Goal: Task Accomplishment & Management: Manage account settings

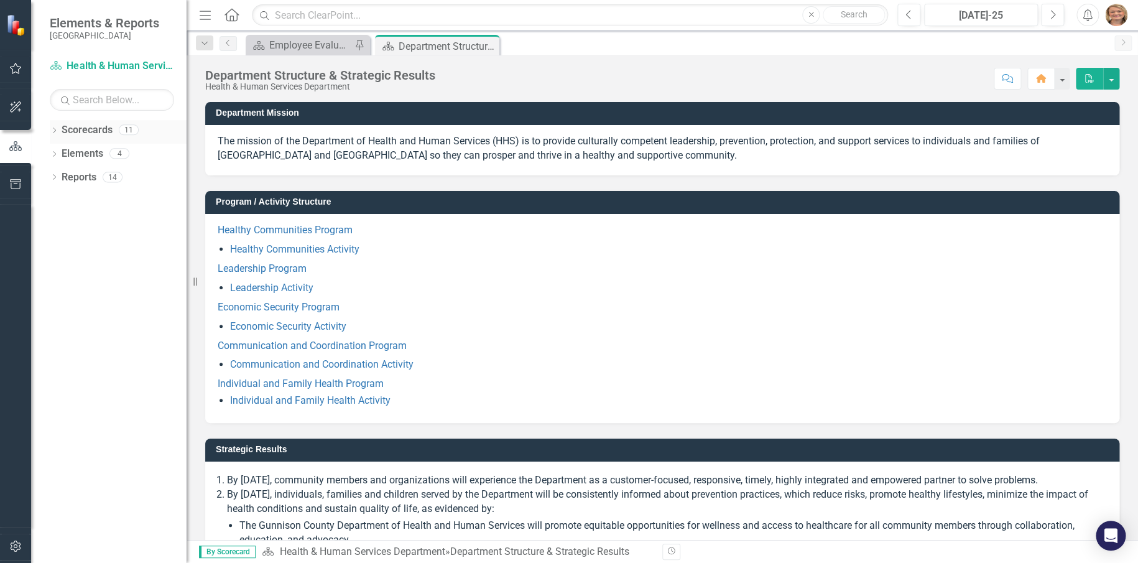
click at [56, 128] on icon "Dropdown" at bounding box center [54, 131] width 9 height 7
click at [63, 150] on icon "Dropdown" at bounding box center [60, 152] width 9 height 7
click at [76, 175] on icon "Dropdown" at bounding box center [72, 176] width 9 height 7
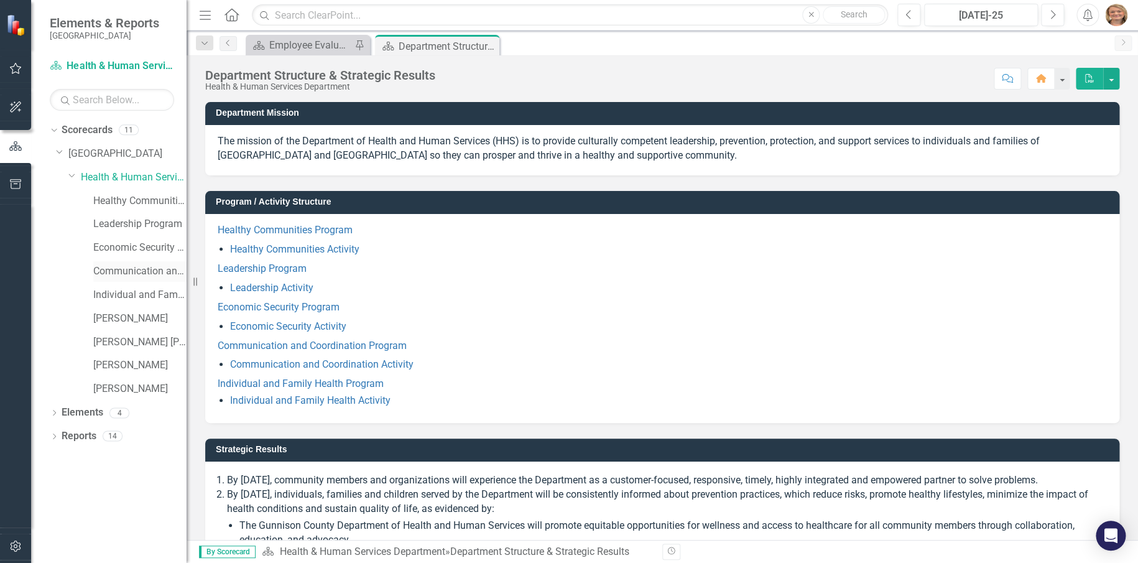
click at [121, 275] on link "Communication and Coordination Program" at bounding box center [139, 271] width 93 height 14
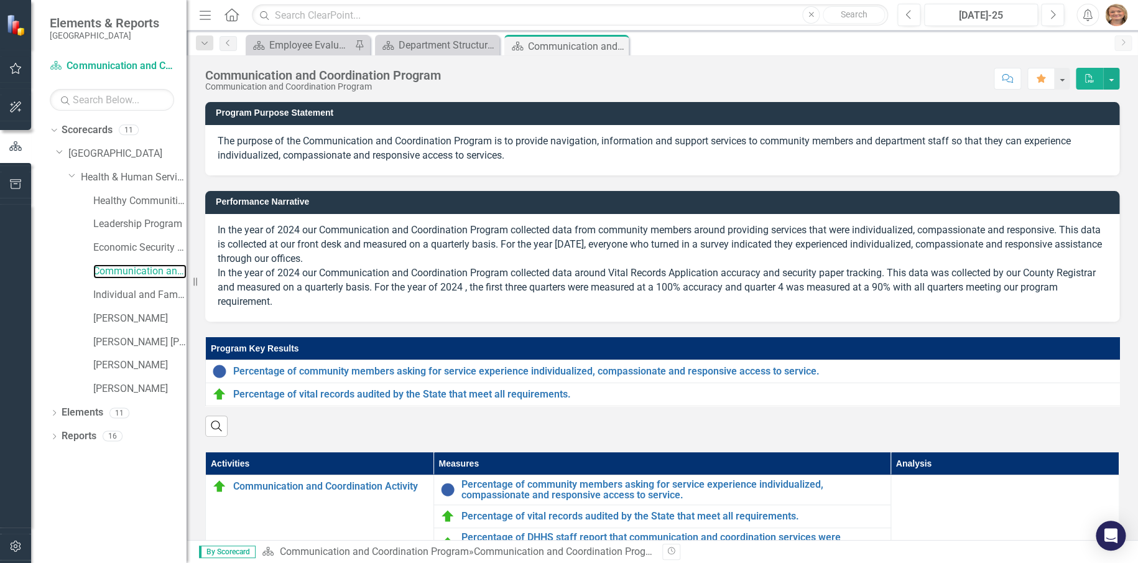
scroll to position [62, 0]
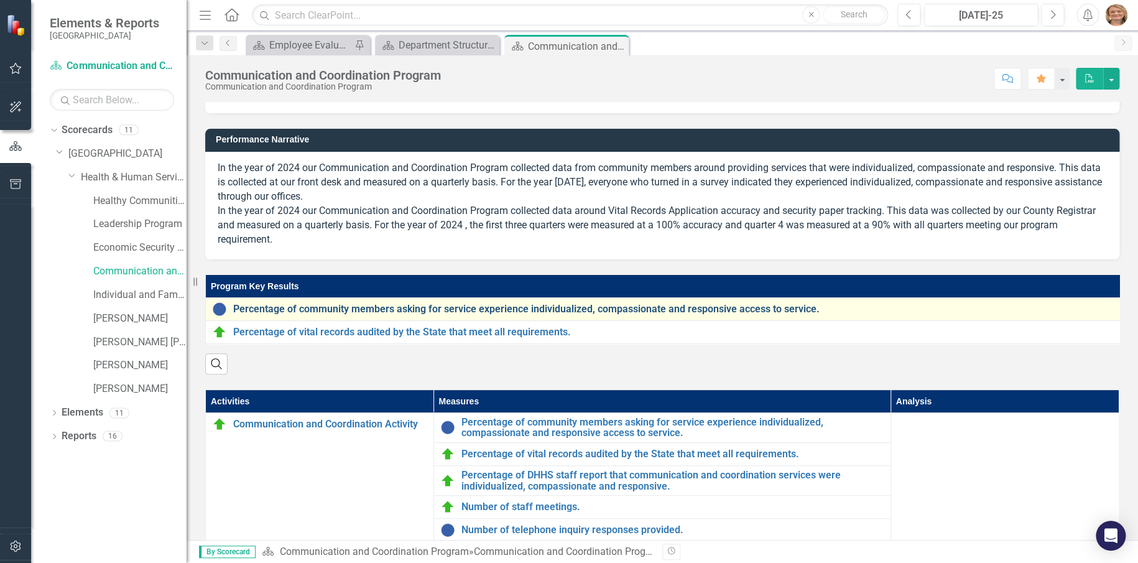
click at [402, 308] on link "Percentage of community members asking for service experience individualized, c…" at bounding box center [676, 308] width 887 height 11
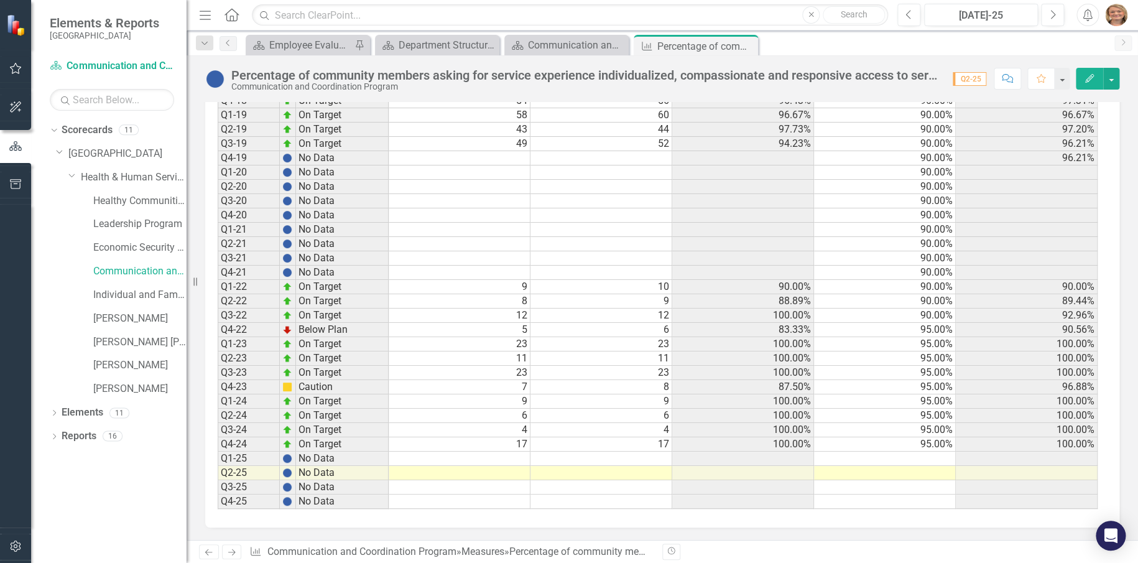
scroll to position [686, 0]
click at [513, 454] on td at bounding box center [460, 458] width 142 height 14
click at [471, 451] on td at bounding box center [460, 458] width 142 height 14
type textarea "13"
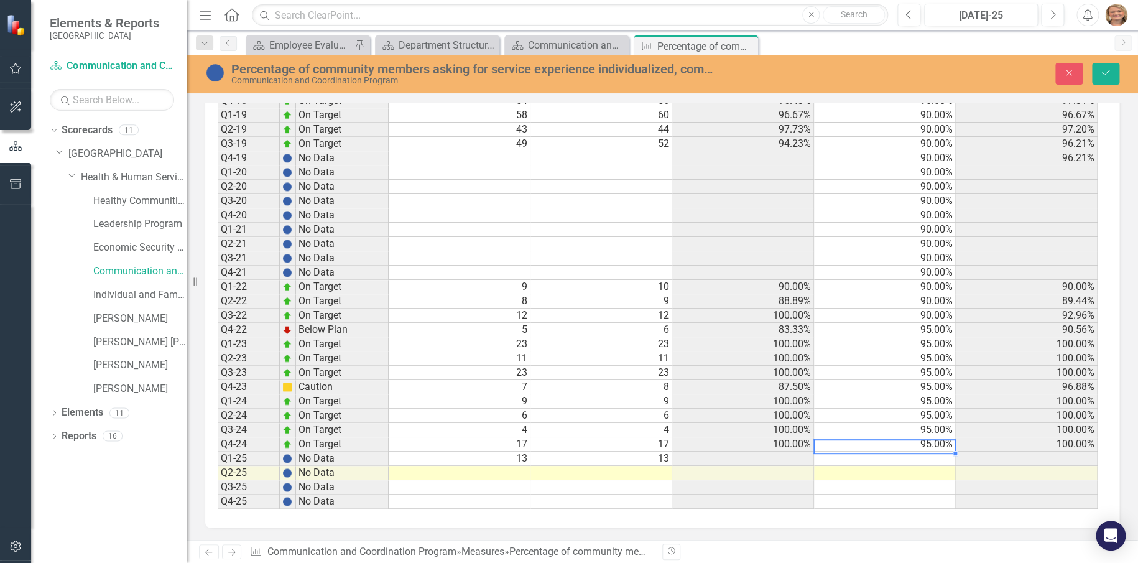
scroll to position [1, 0]
click at [925, 451] on td at bounding box center [885, 458] width 142 height 14
type textarea "12"
type textarea "11"
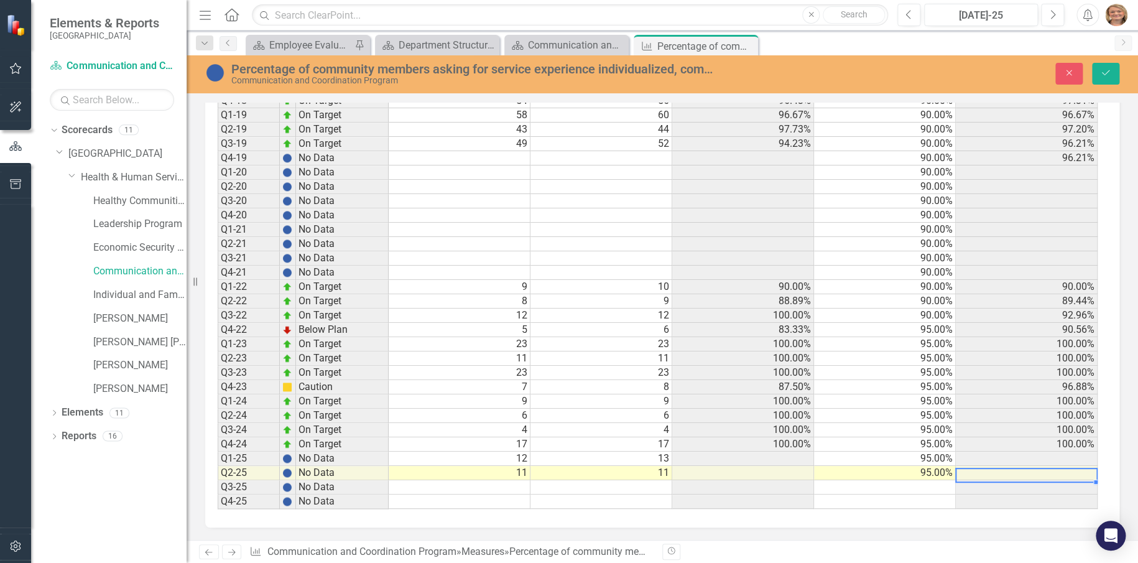
scroll to position [1, 9]
type textarea "95"
click at [1103, 76] on icon "Save" at bounding box center [1105, 72] width 11 height 9
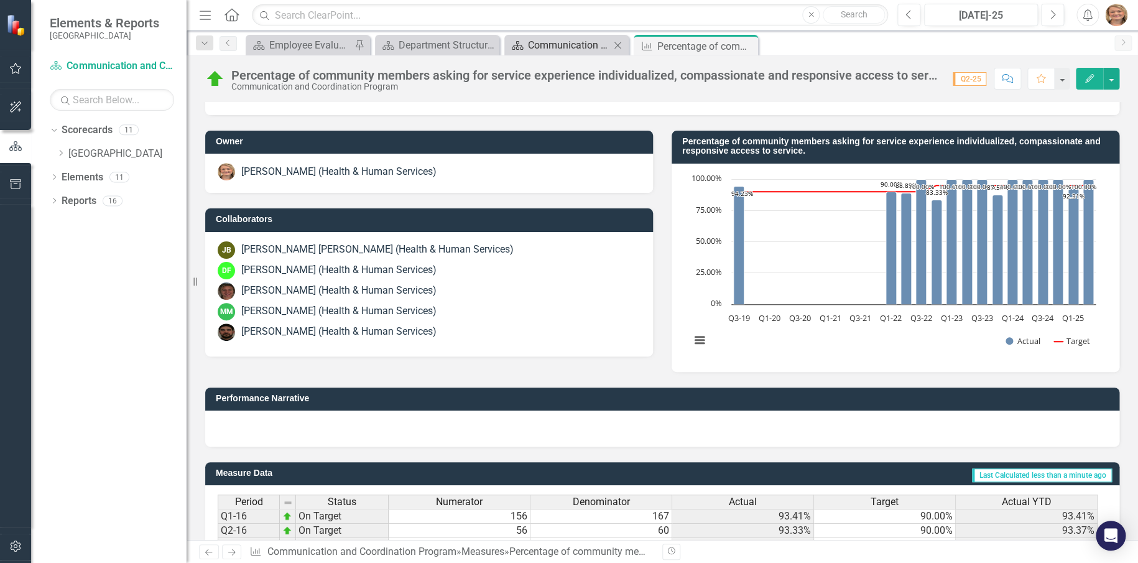
scroll to position [0, 0]
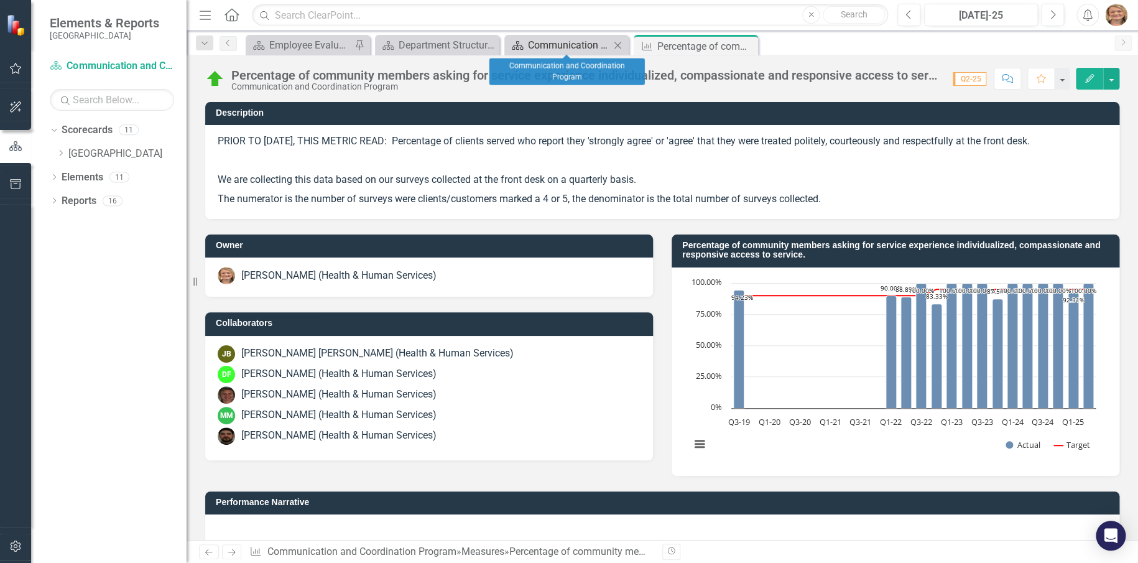
click at [564, 46] on div "Communication and Coordination Program" at bounding box center [569, 45] width 82 height 16
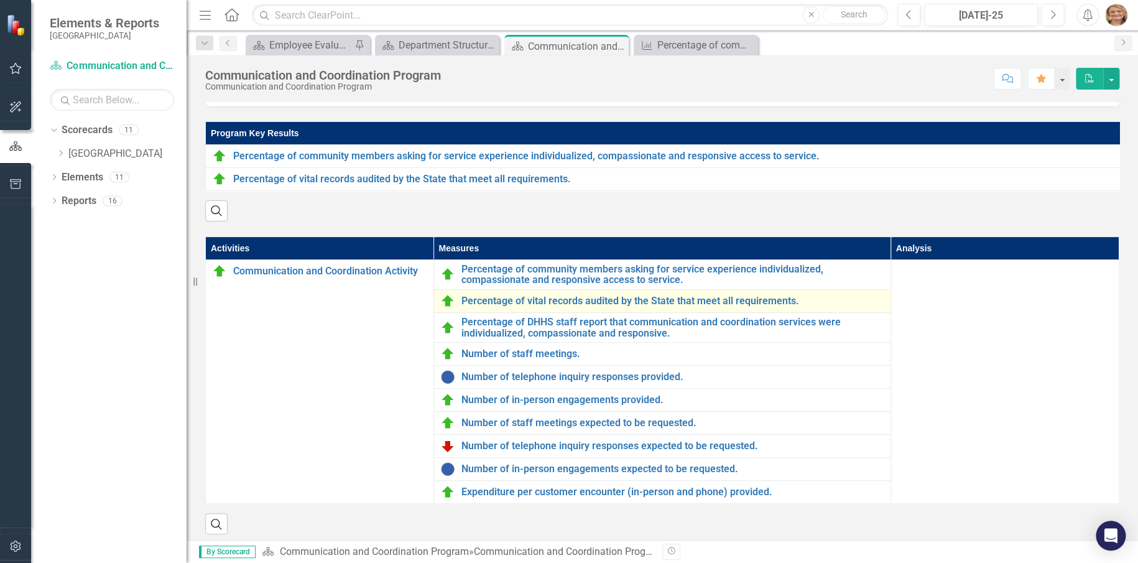
scroll to position [231, 0]
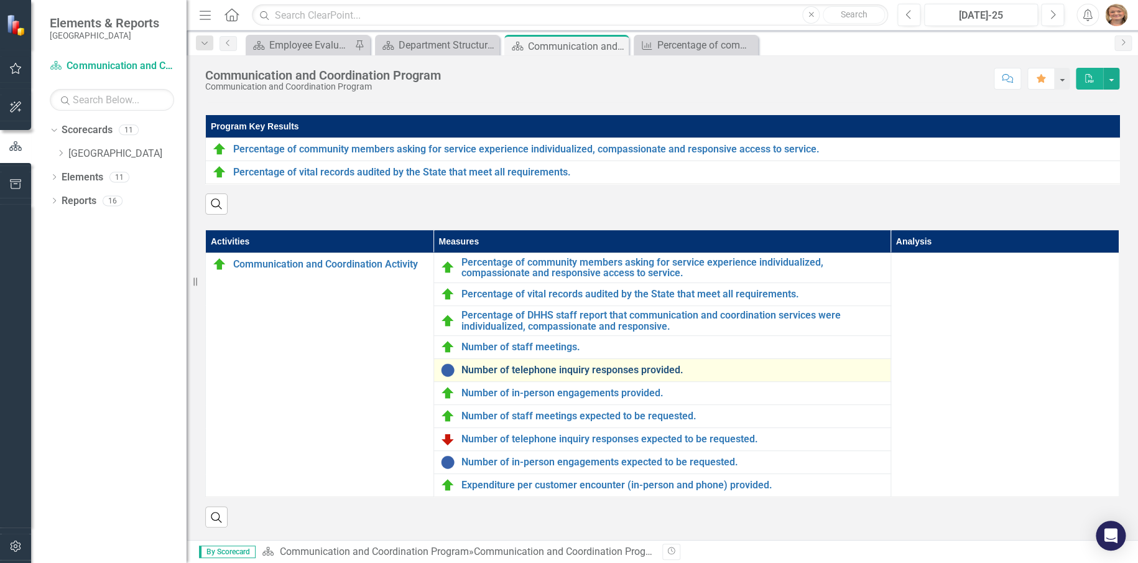
click at [502, 370] on link "Number of telephone inquiry responses provided." at bounding box center [672, 369] width 423 height 11
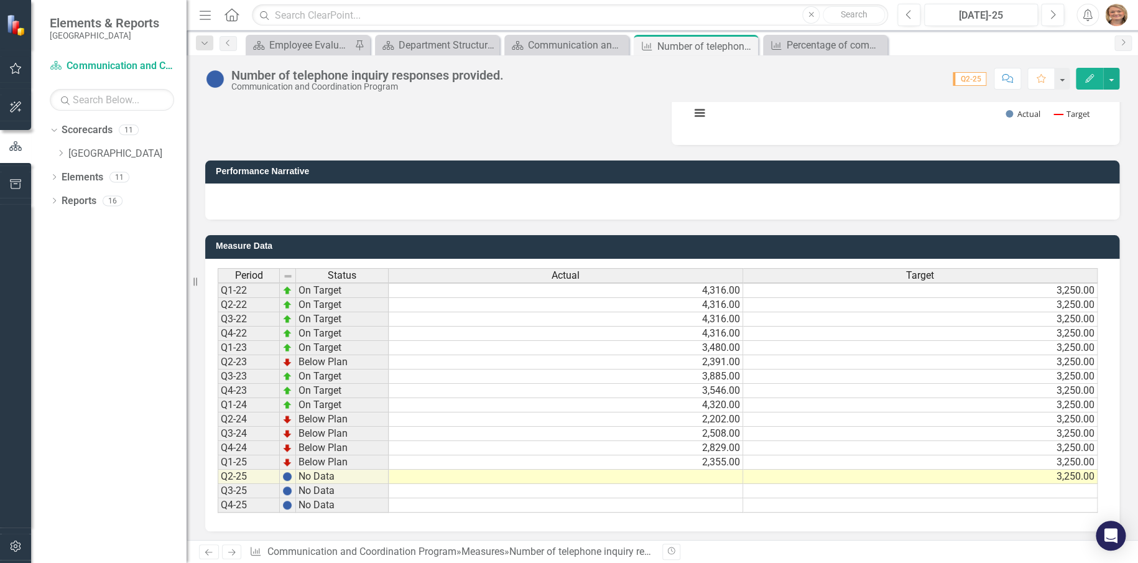
scroll to position [348, 0]
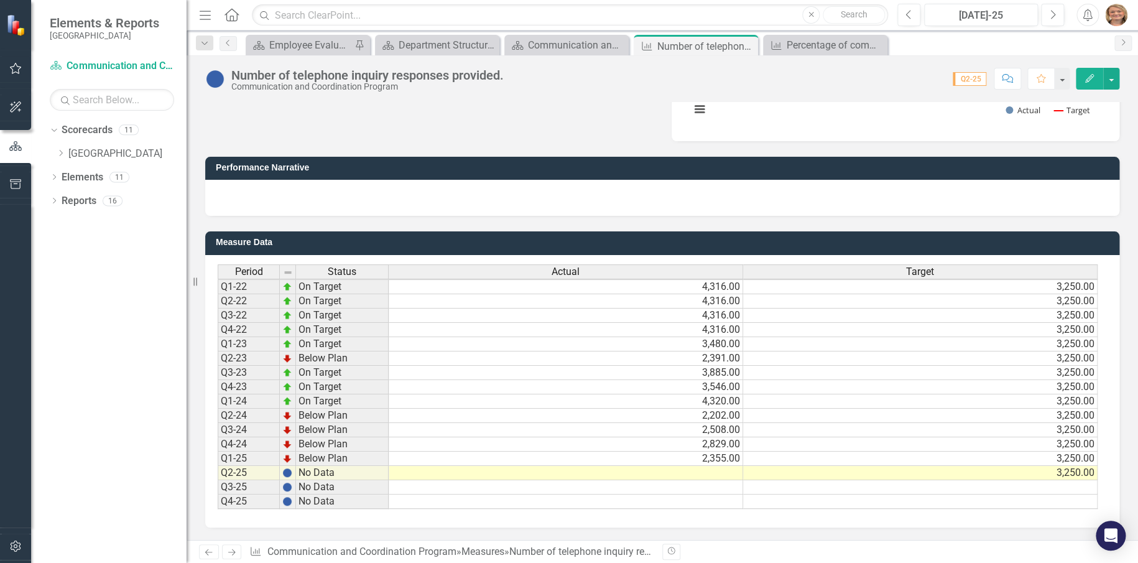
click at [651, 466] on td at bounding box center [566, 473] width 354 height 14
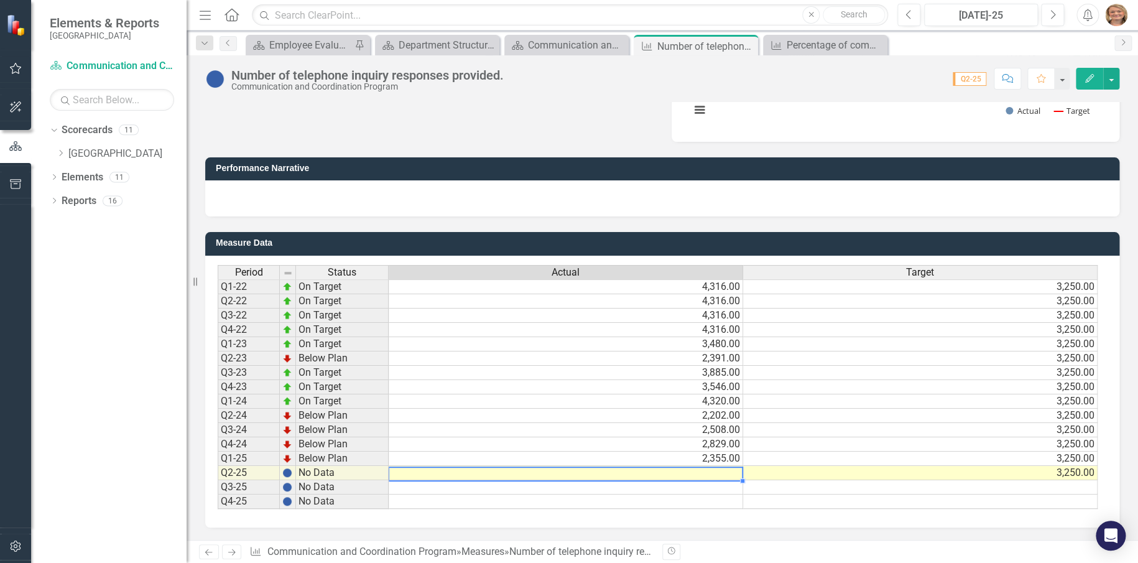
scroll to position [347, 0]
click at [719, 466] on td at bounding box center [566, 473] width 354 height 14
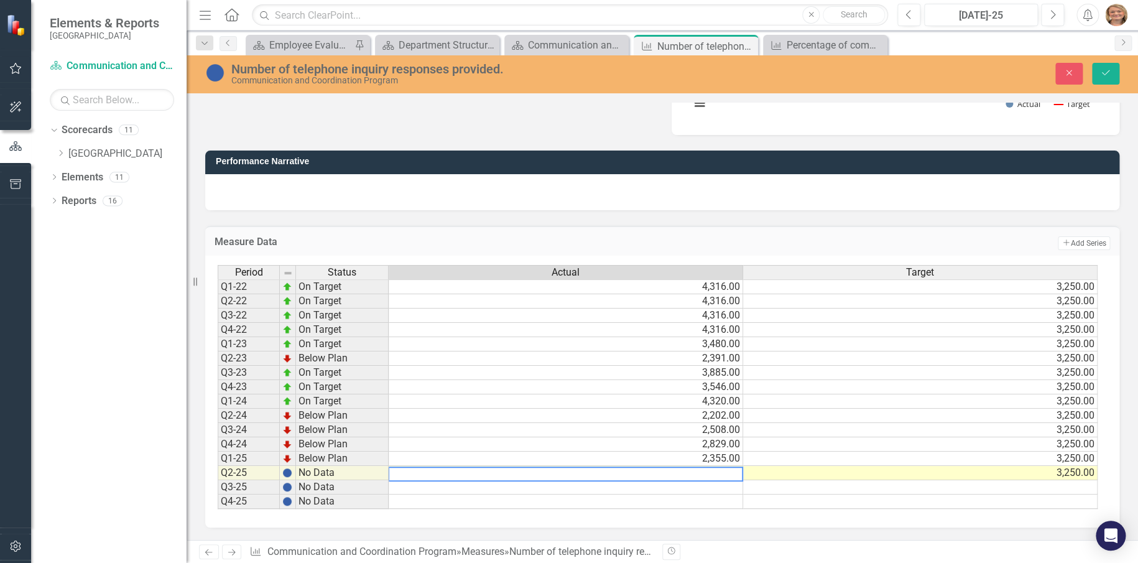
click at [719, 466] on textarea at bounding box center [565, 473] width 355 height 15
click at [725, 476] on textarea at bounding box center [565, 473] width 355 height 15
type textarea "2496"
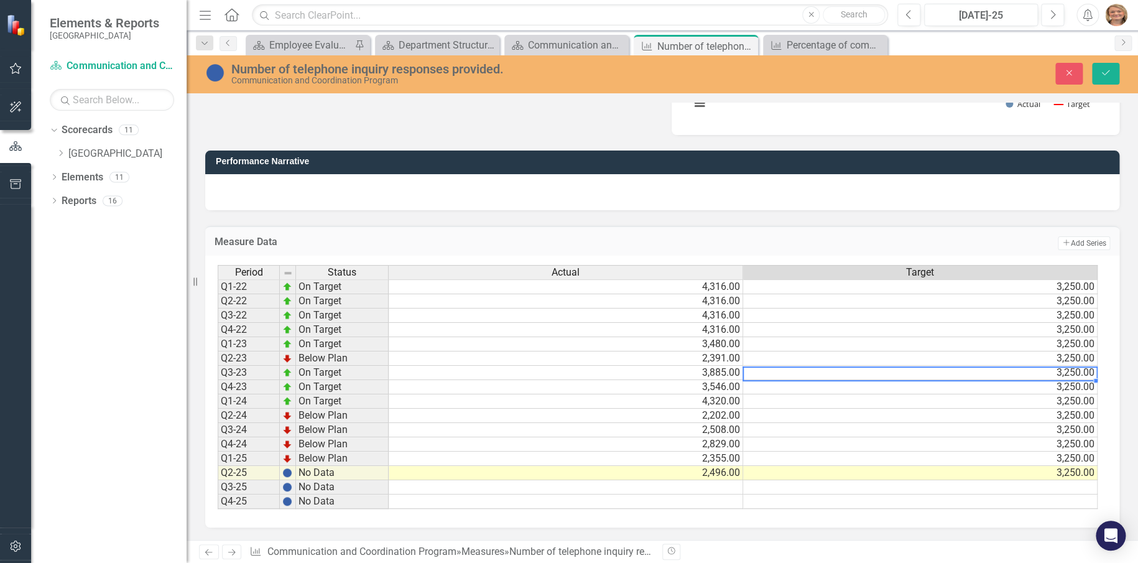
click at [824, 377] on td "3,250.00" at bounding box center [920, 373] width 354 height 14
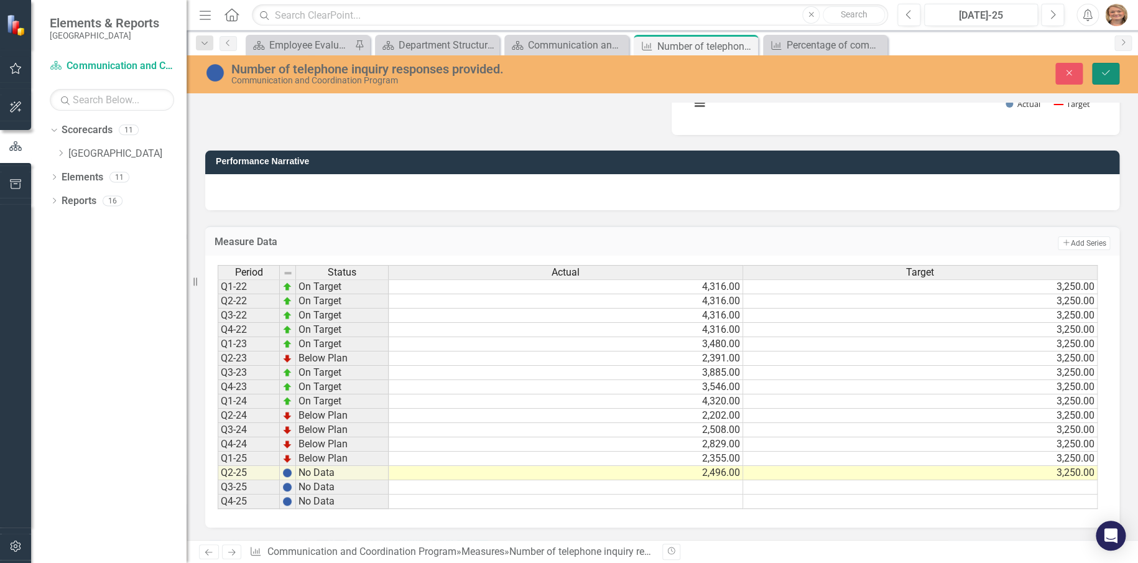
click at [1105, 73] on icon "Save" at bounding box center [1105, 72] width 11 height 9
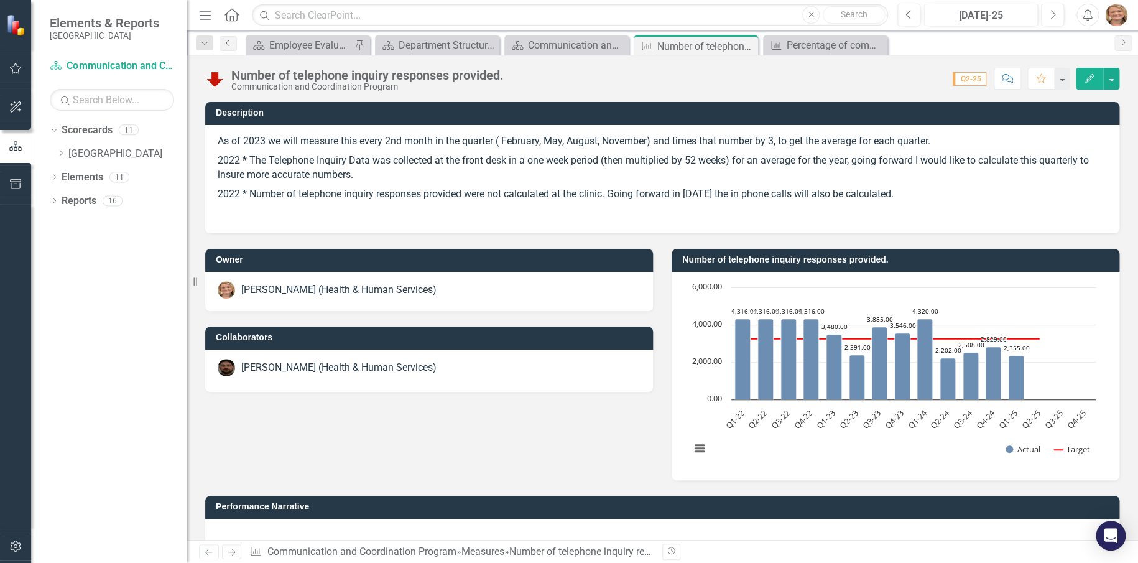
click at [234, 45] on link "Previous" at bounding box center [227, 43] width 17 height 15
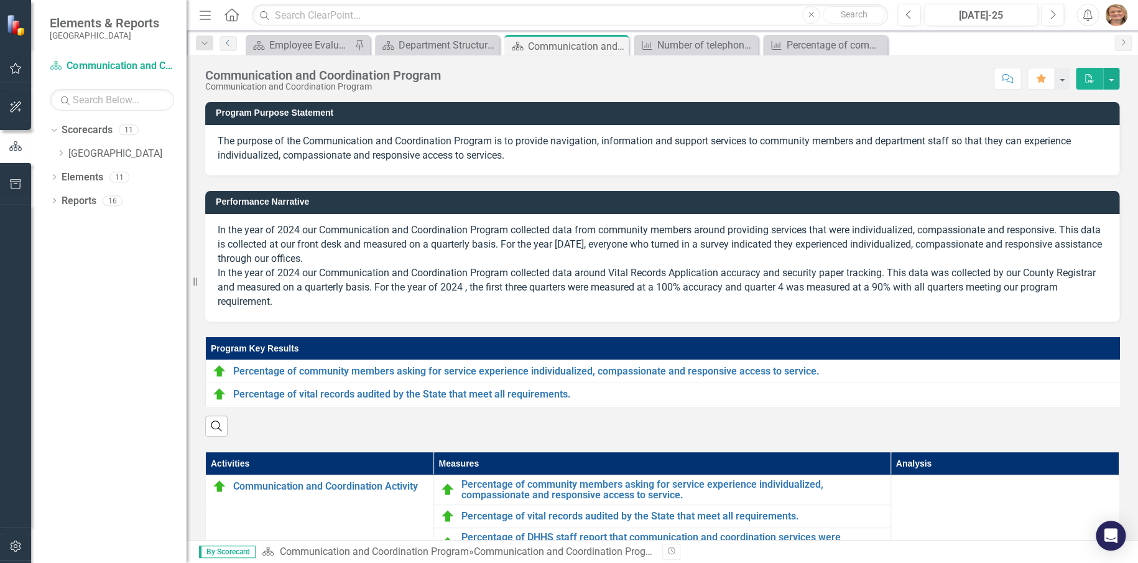
scroll to position [231, 0]
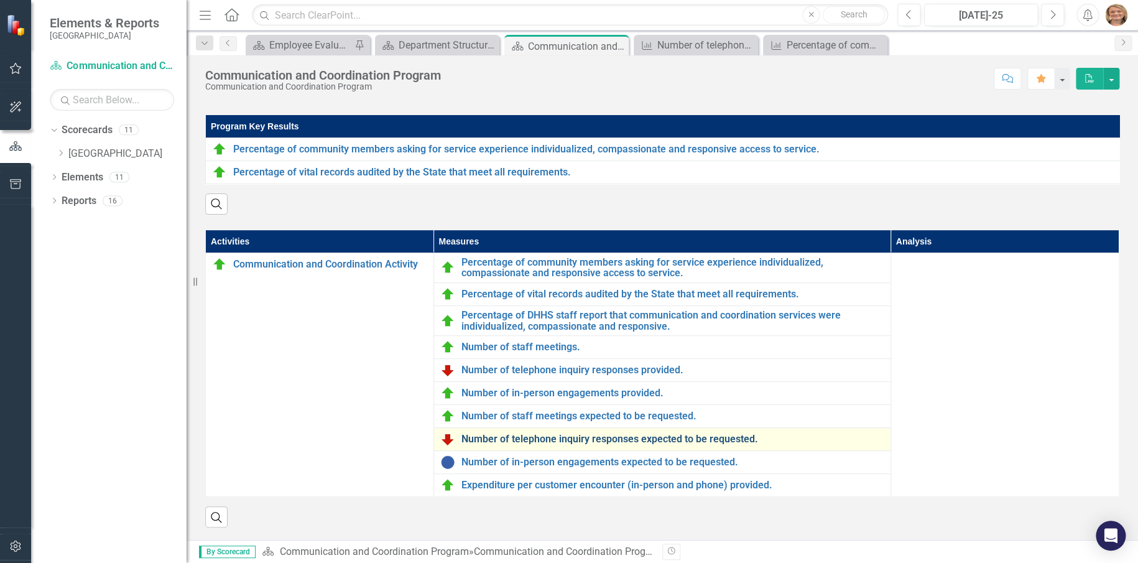
click at [543, 436] on link "Number of telephone inquiry responses expected to be requested." at bounding box center [672, 438] width 423 height 11
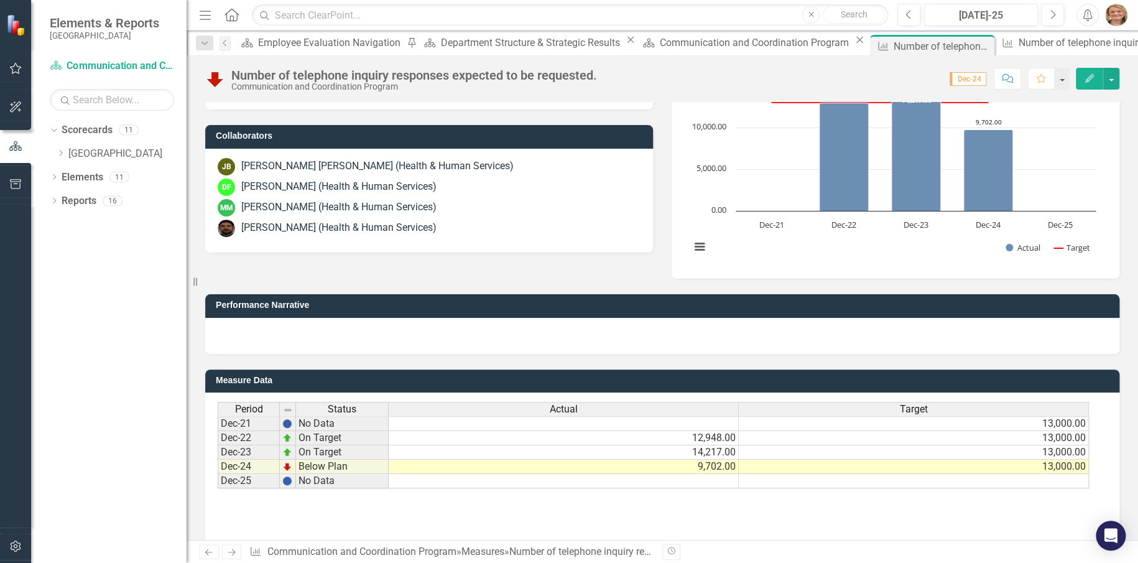
scroll to position [160, 0]
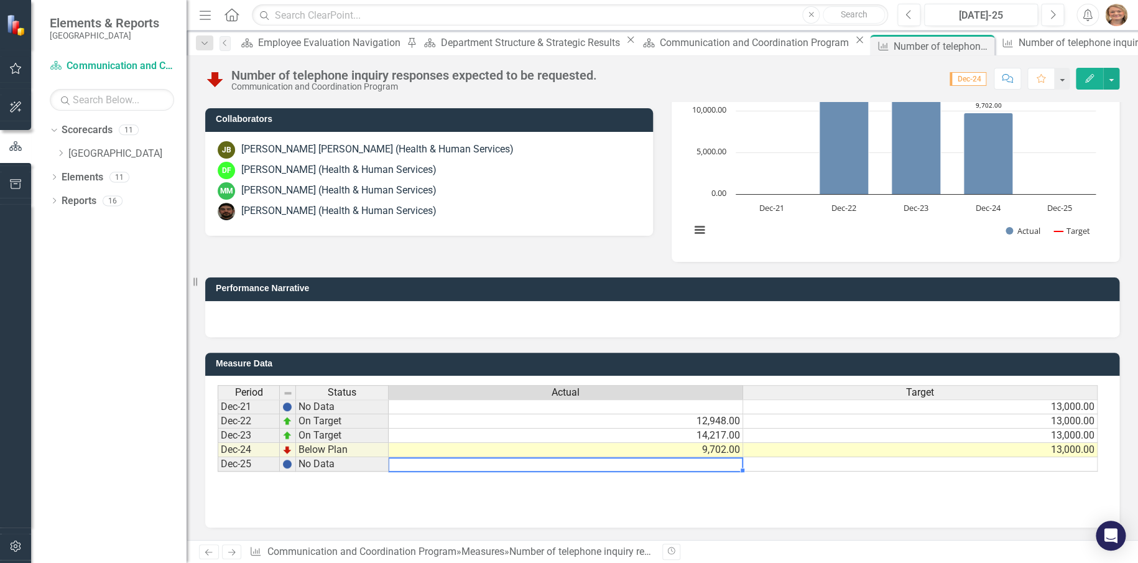
click at [218, 458] on div "Period Status Actual Target Dec-21 No Data 13,000.00 Dec-22 On Target 12,948.00…" at bounding box center [218, 428] width 0 height 86
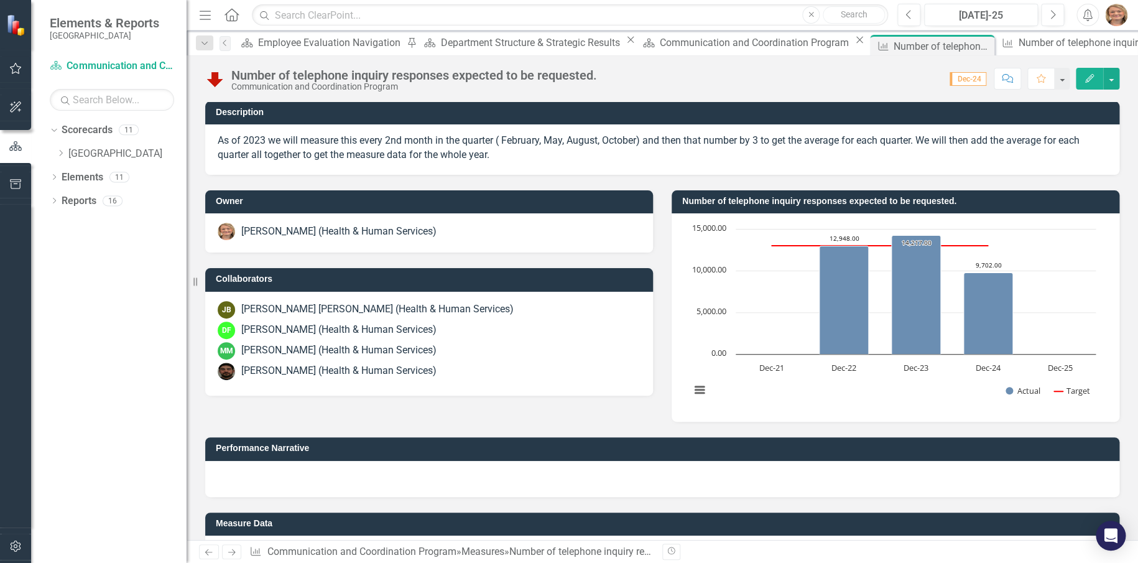
scroll to position [0, 0]
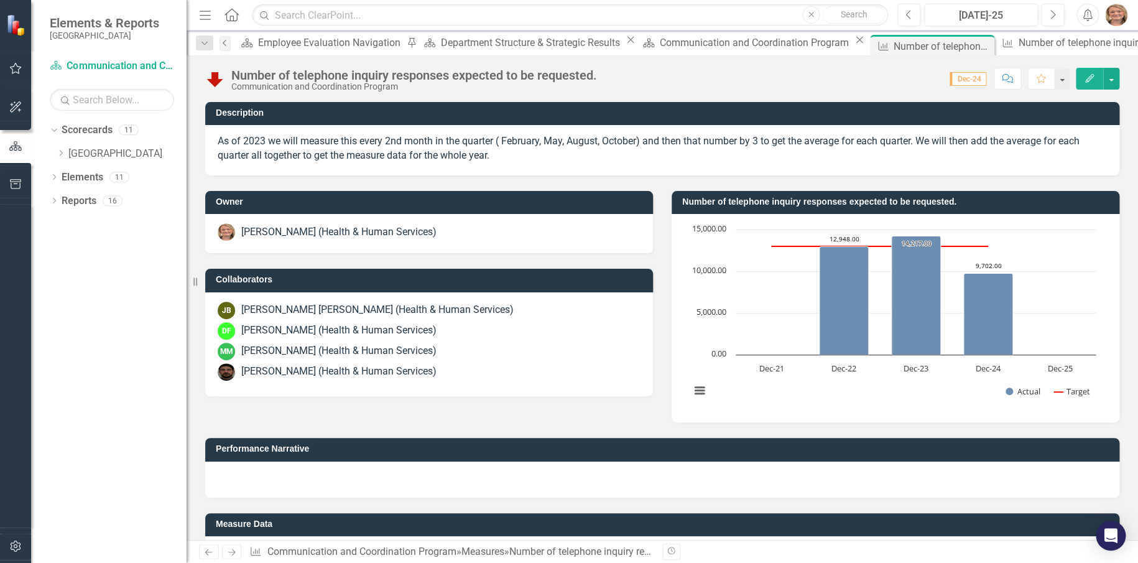
click at [231, 44] on link "Previous" at bounding box center [224, 43] width 11 height 15
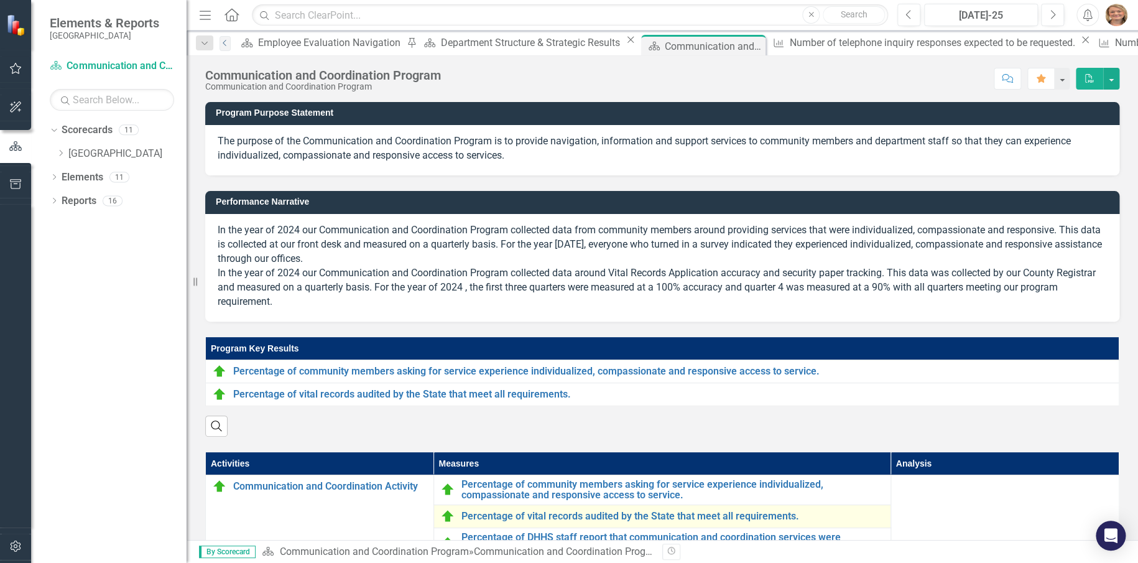
scroll to position [231, 0]
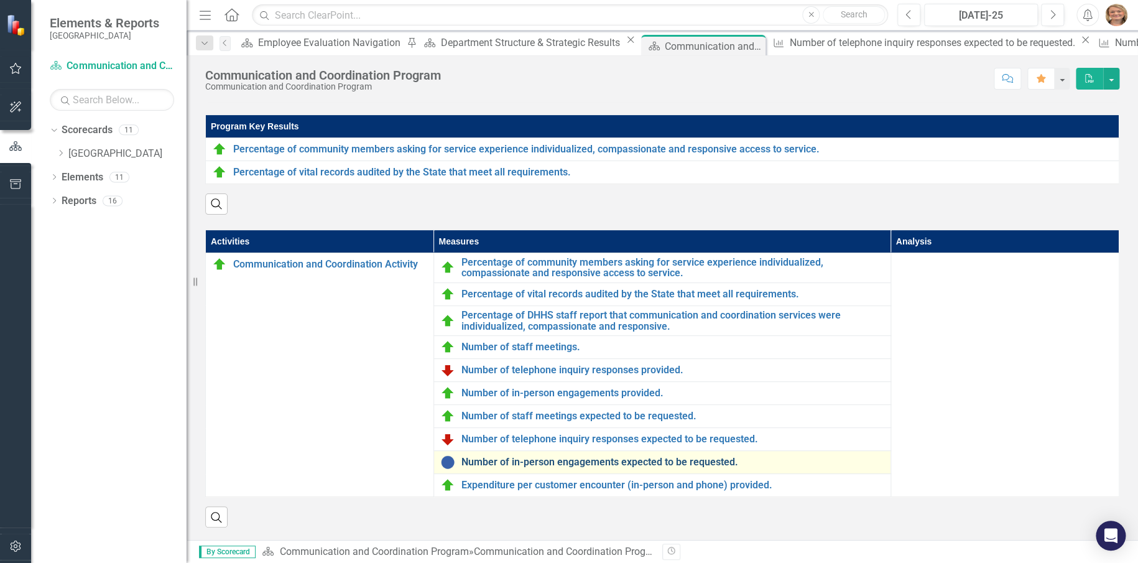
click at [545, 461] on link "Number of in-person engagements expected to be requested." at bounding box center [672, 461] width 423 height 11
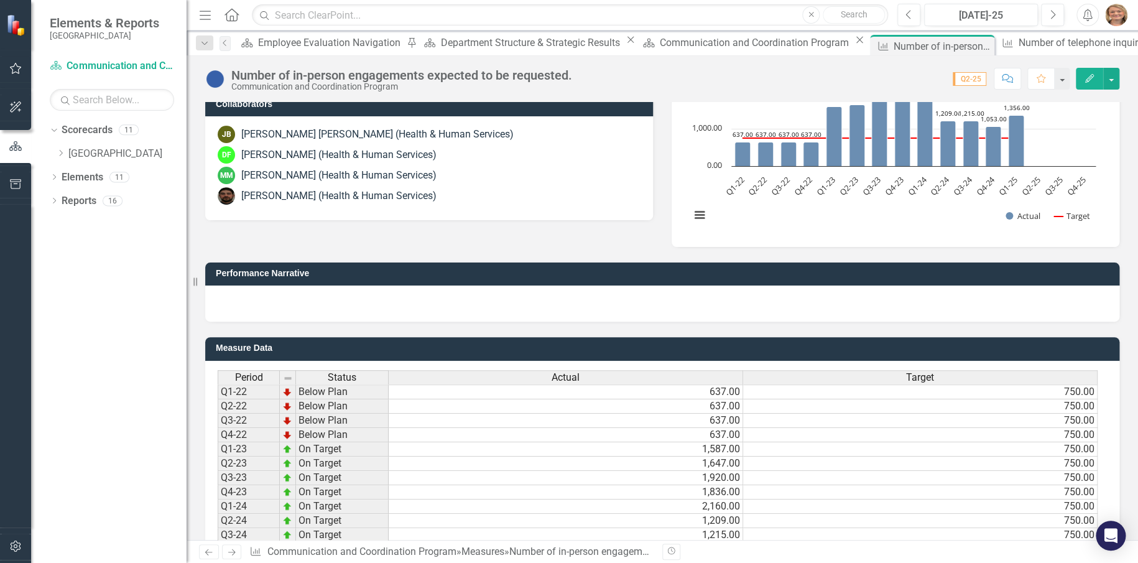
scroll to position [347, 0]
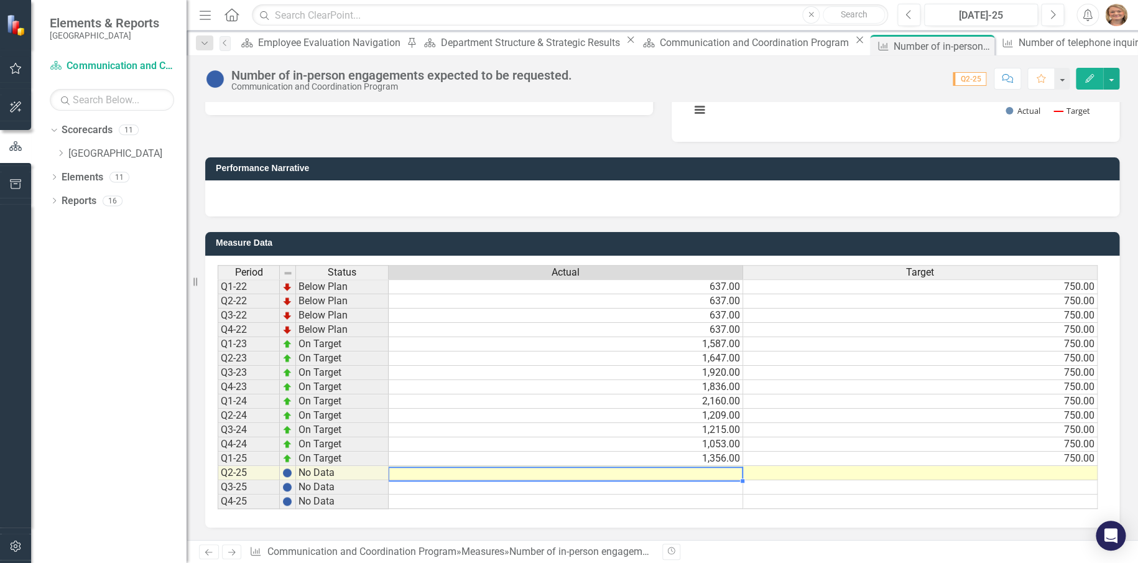
click at [690, 466] on td at bounding box center [566, 473] width 354 height 14
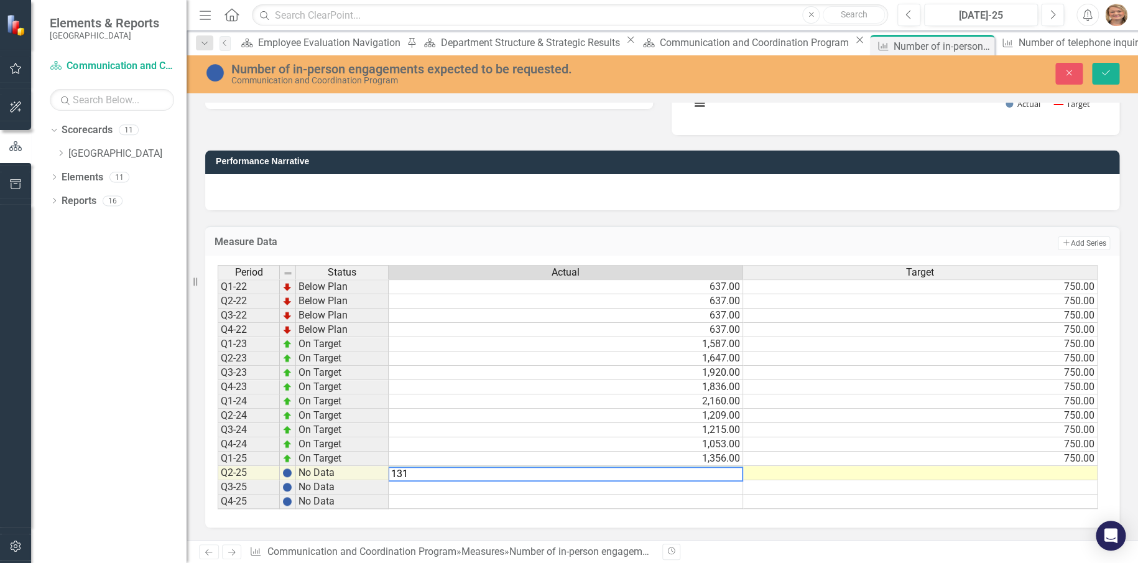
type textarea "1311"
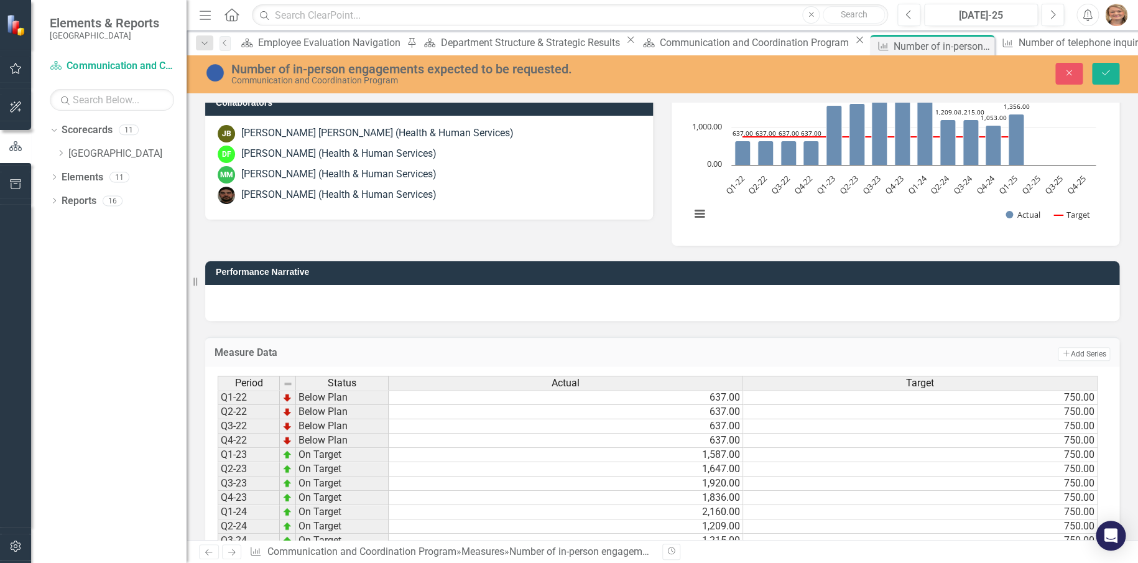
scroll to position [99, 0]
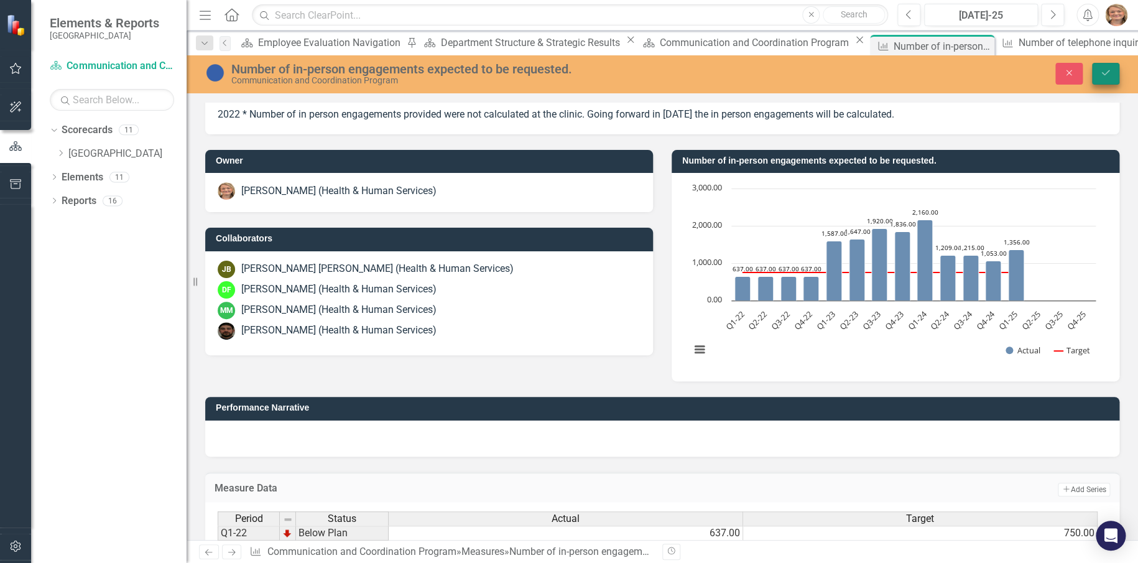
type textarea "750"
click at [1100, 75] on icon "Save" at bounding box center [1105, 72] width 11 height 9
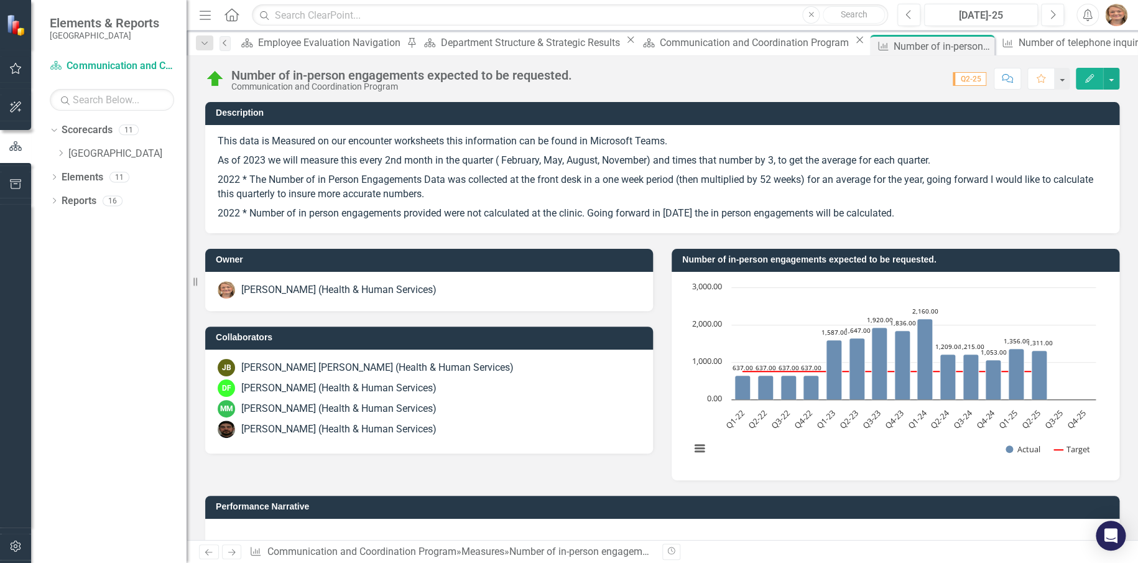
click at [226, 45] on icon at bounding box center [224, 43] width 3 height 6
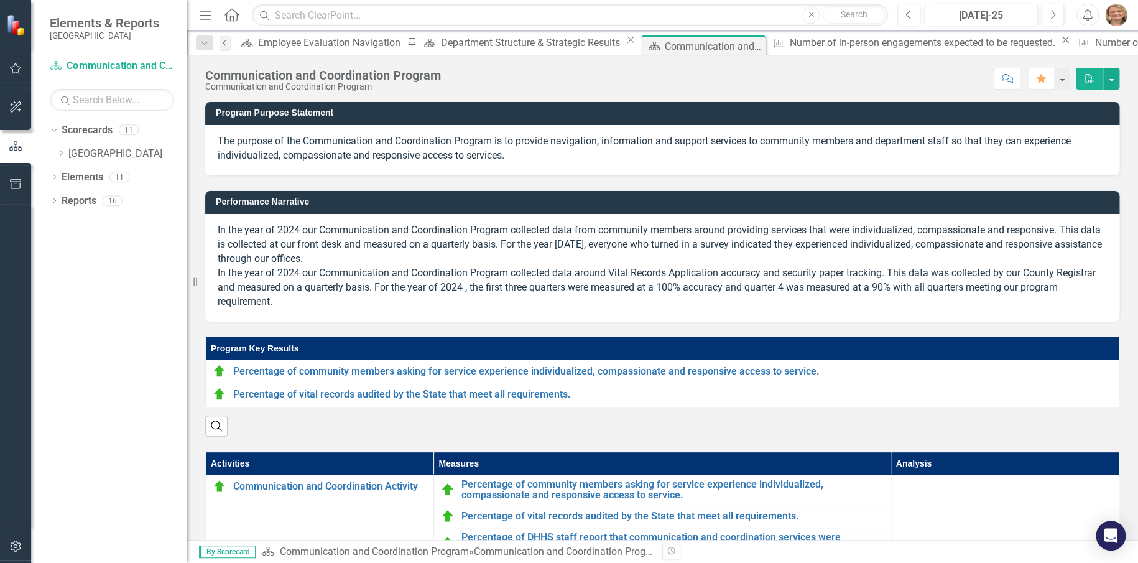
scroll to position [231, 0]
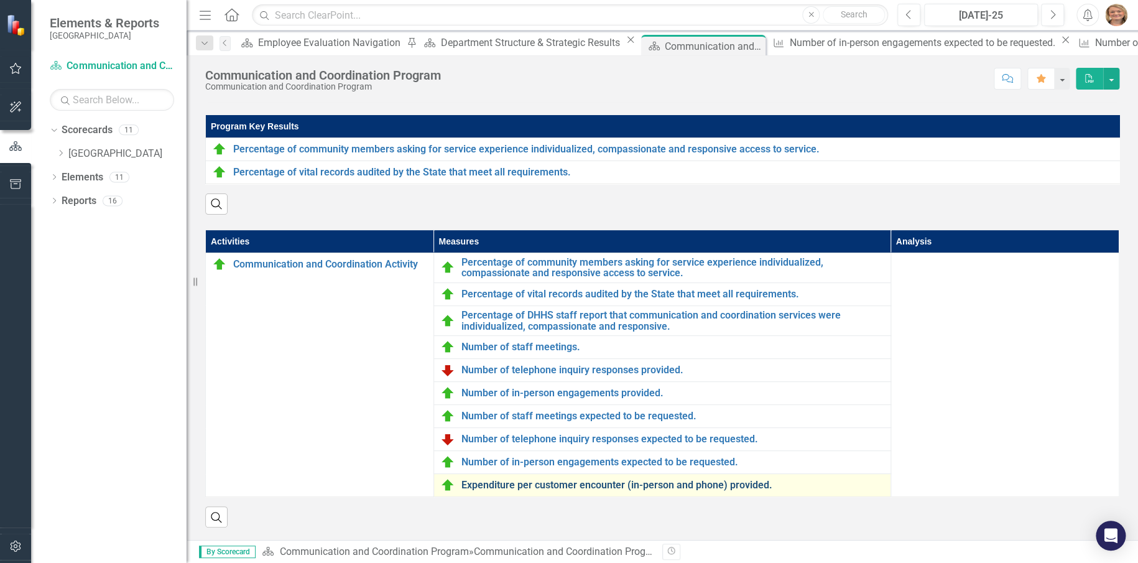
click at [556, 484] on link "Expenditure per customer encounter (in-person and phone) provided." at bounding box center [672, 484] width 423 height 11
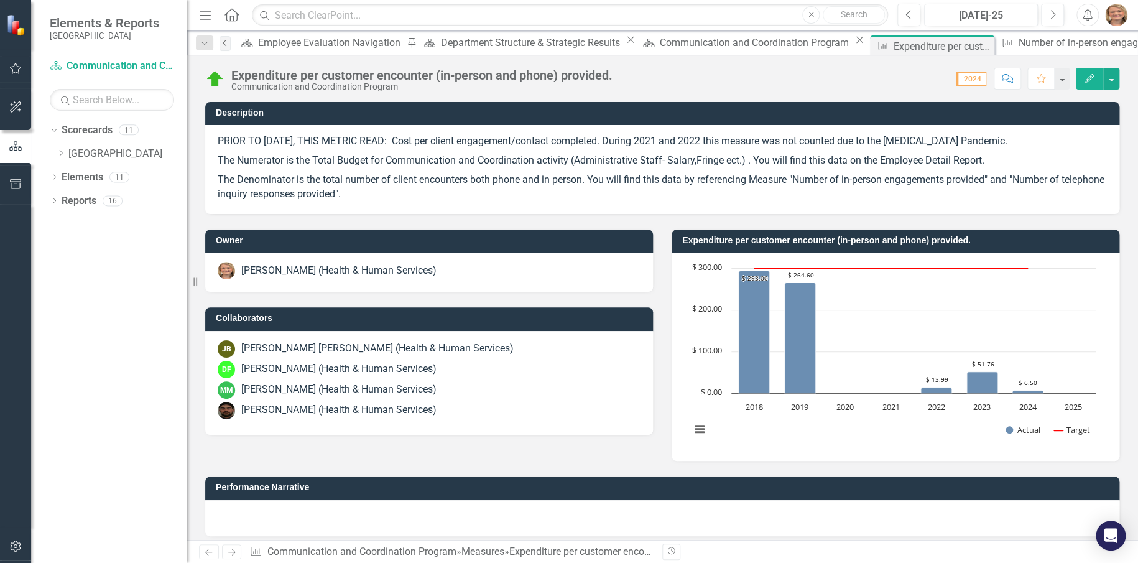
click at [226, 43] on icon "Previous" at bounding box center [225, 42] width 10 height 7
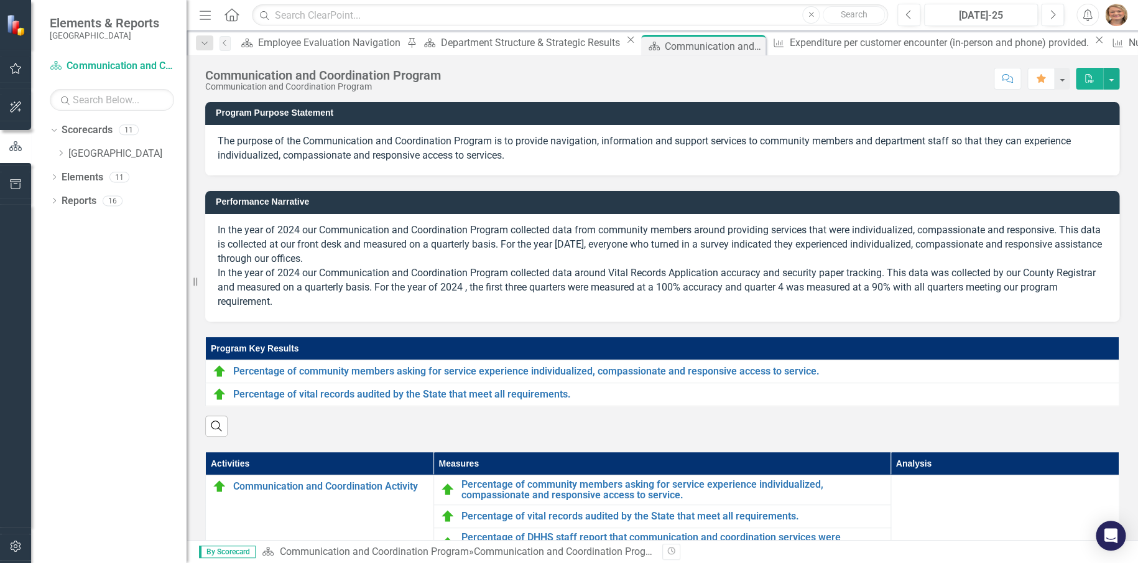
click at [213, 80] on div "Communication and Coordination Program" at bounding box center [323, 75] width 236 height 14
